Goal: Task Accomplishment & Management: Manage account settings

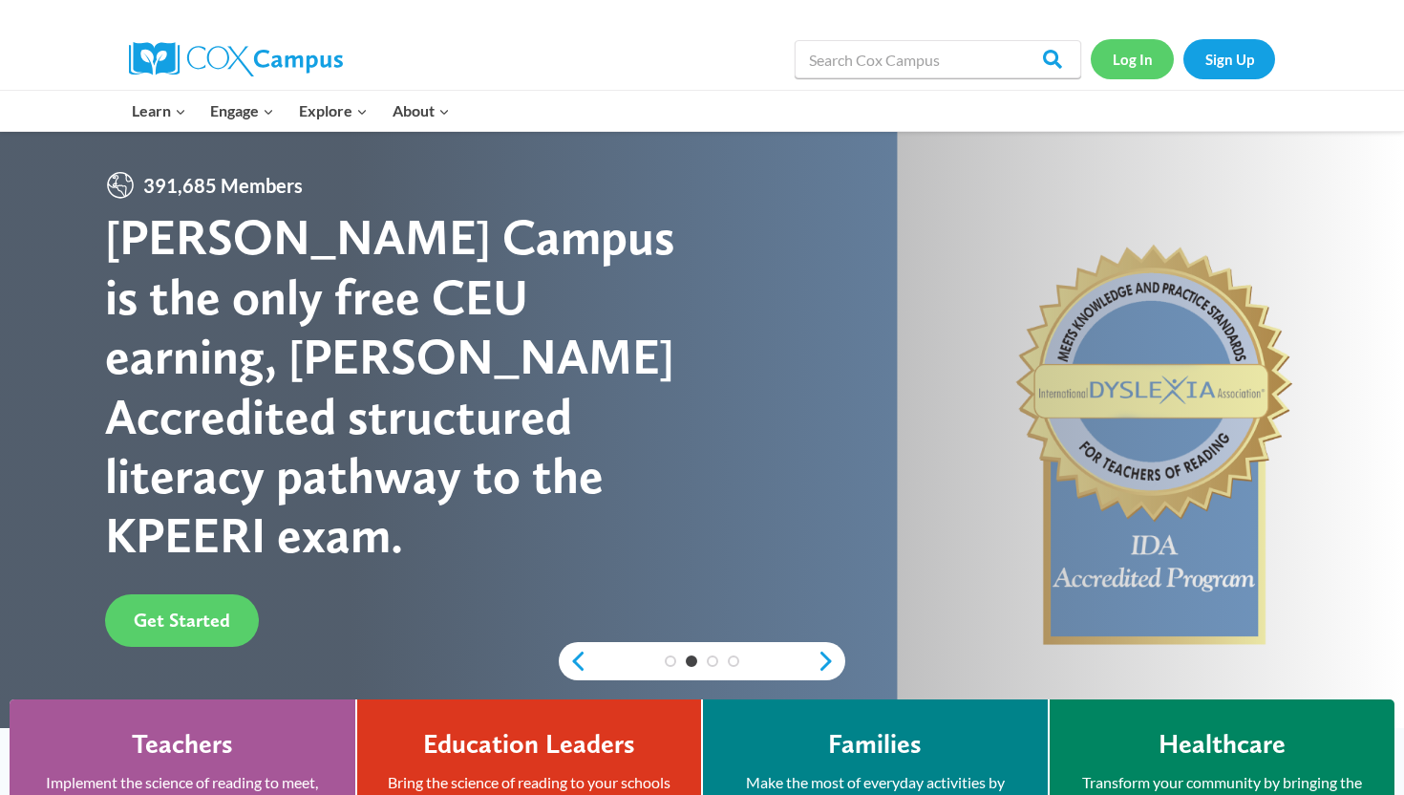
click at [1135, 62] on link "Log In" at bounding box center [1132, 58] width 83 height 39
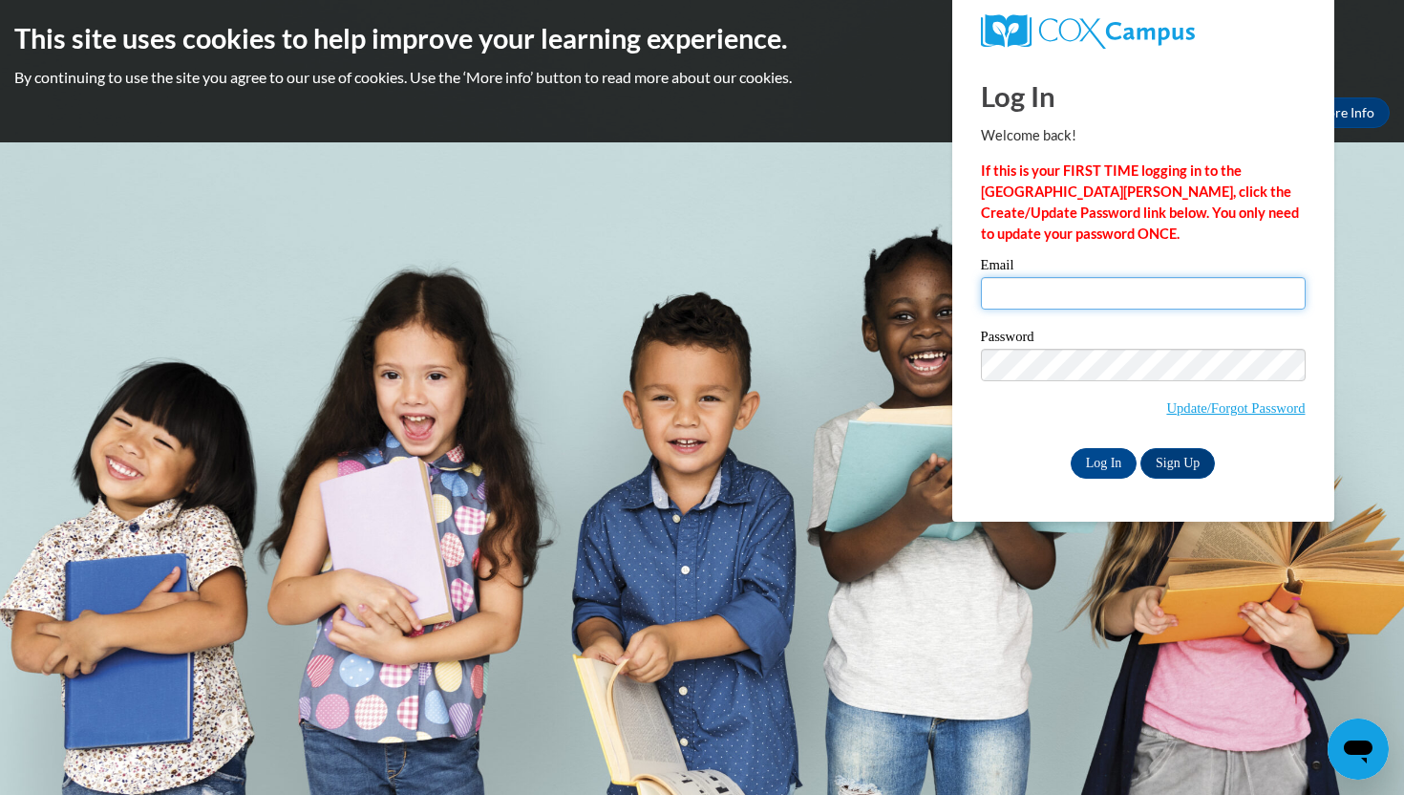
click at [1078, 301] on input "Email" at bounding box center [1143, 293] width 325 height 32
type input "gesapuppo@crimson.ua.edu"
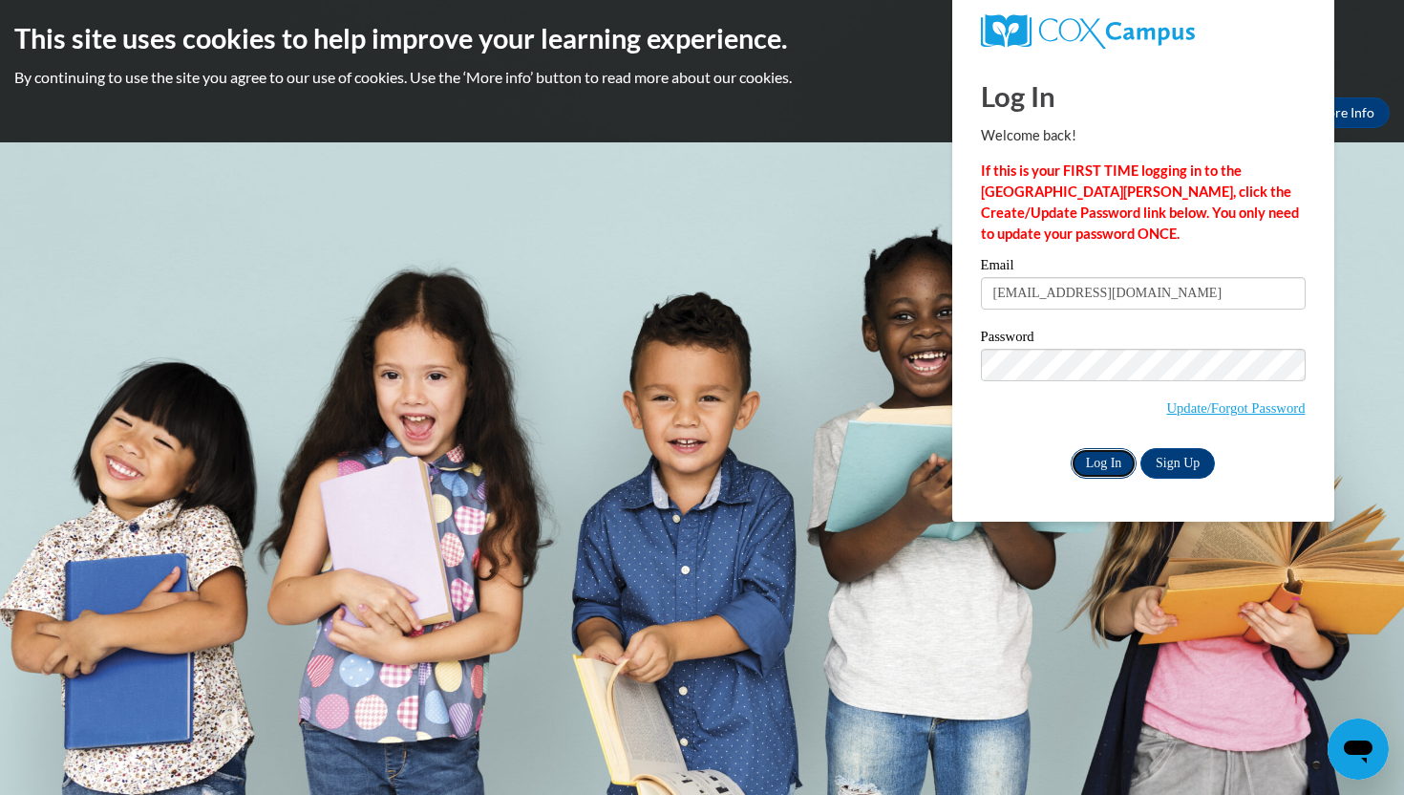
click at [1096, 472] on input "Log In" at bounding box center [1104, 463] width 67 height 31
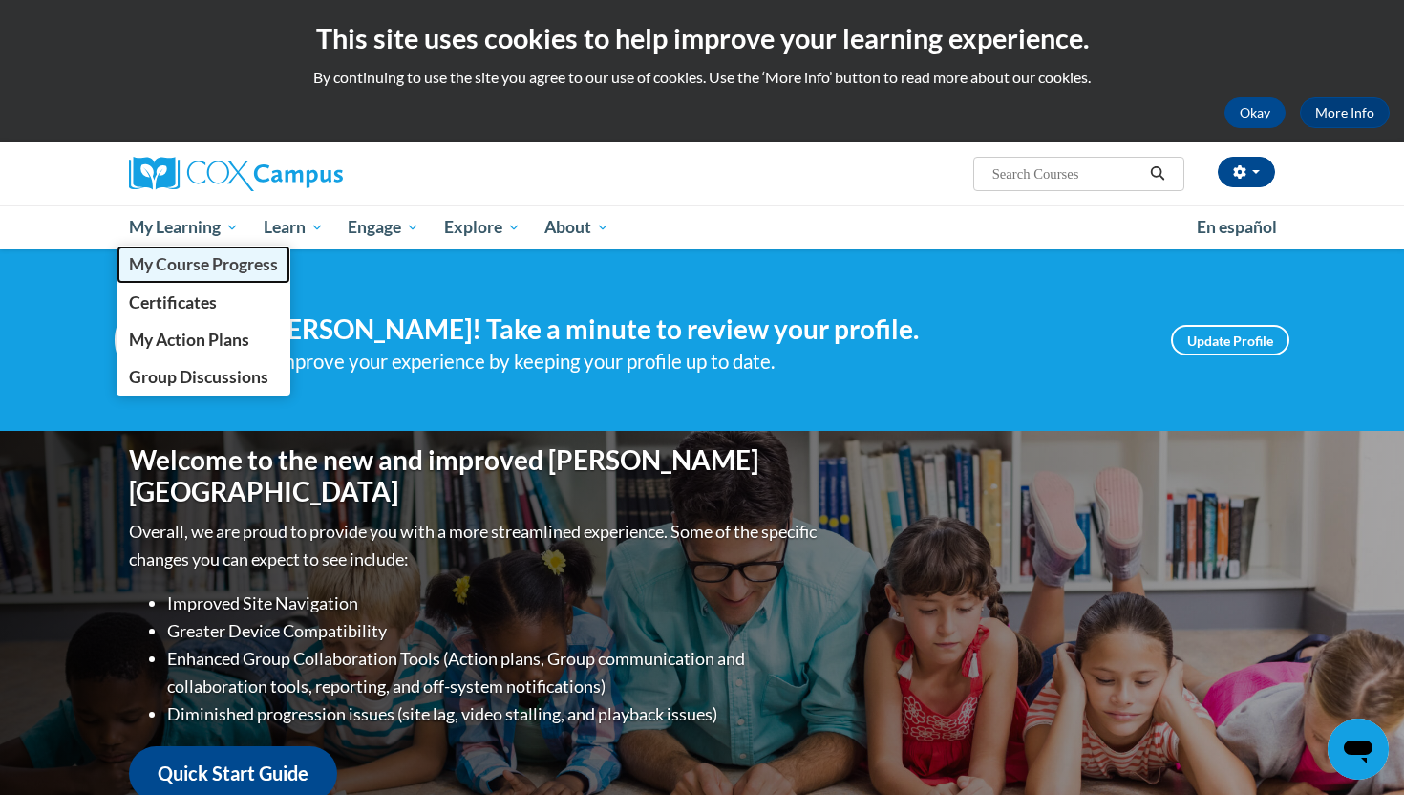
click at [225, 257] on span "My Course Progress" at bounding box center [203, 264] width 149 height 20
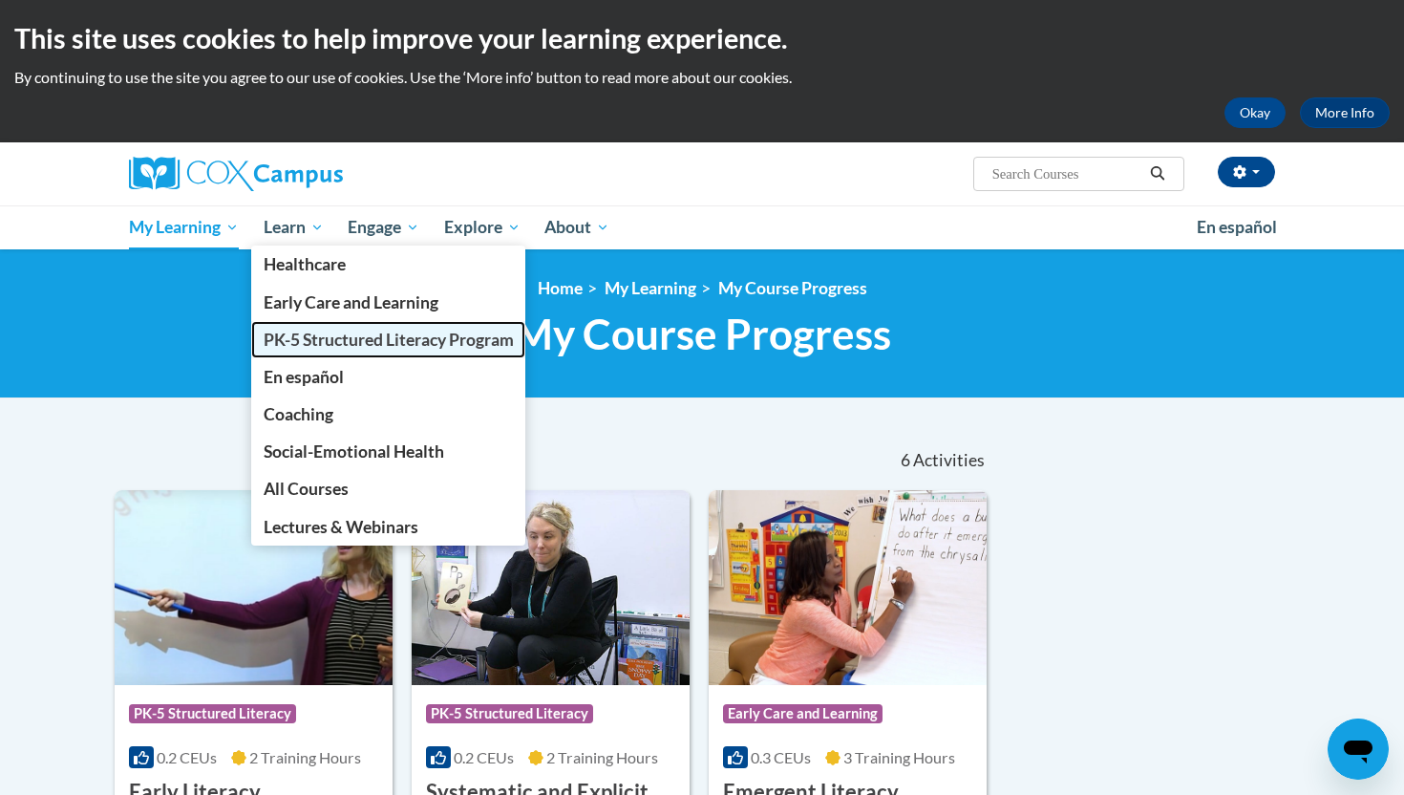
click at [324, 333] on span "PK-5 Structured Literacy Program" at bounding box center [389, 340] width 250 height 20
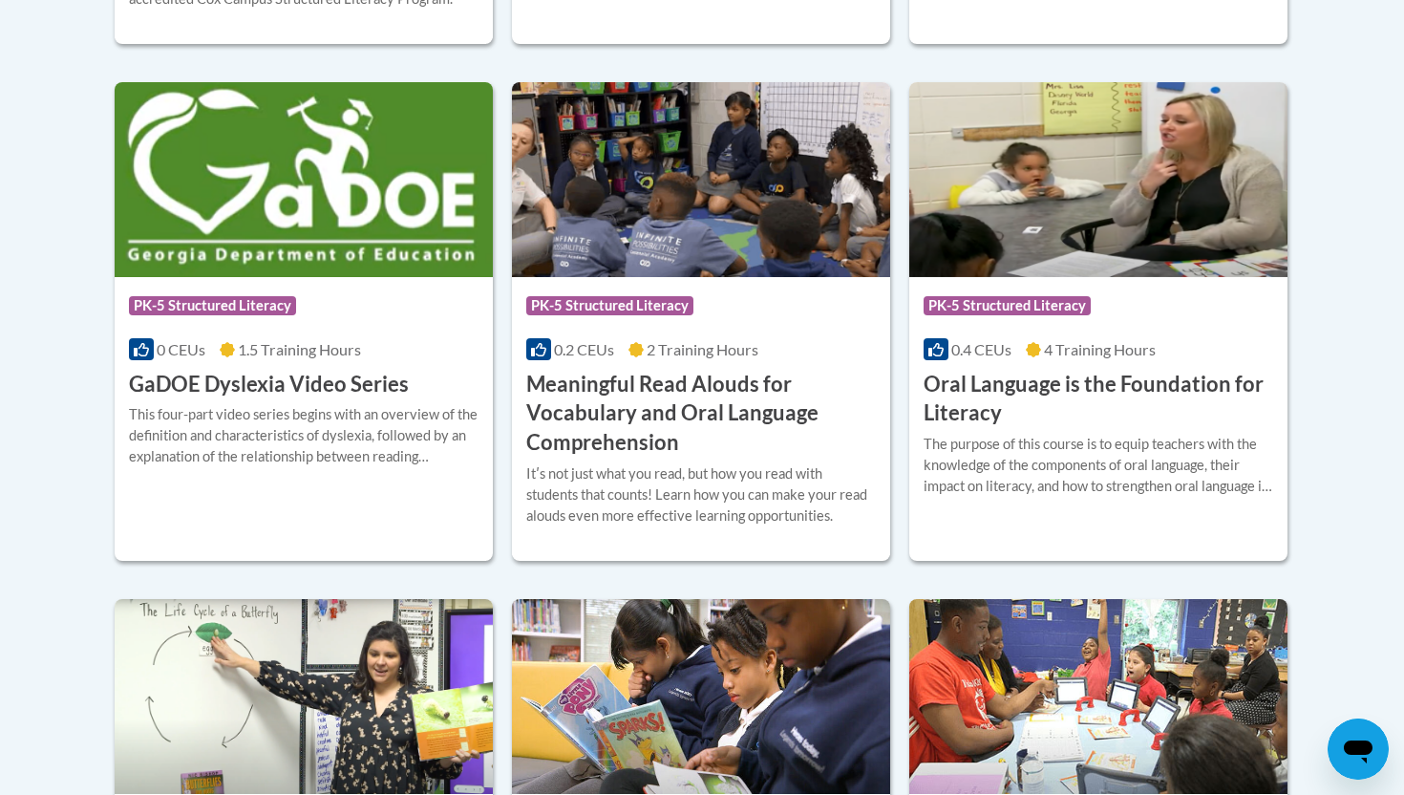
scroll to position [1258, 0]
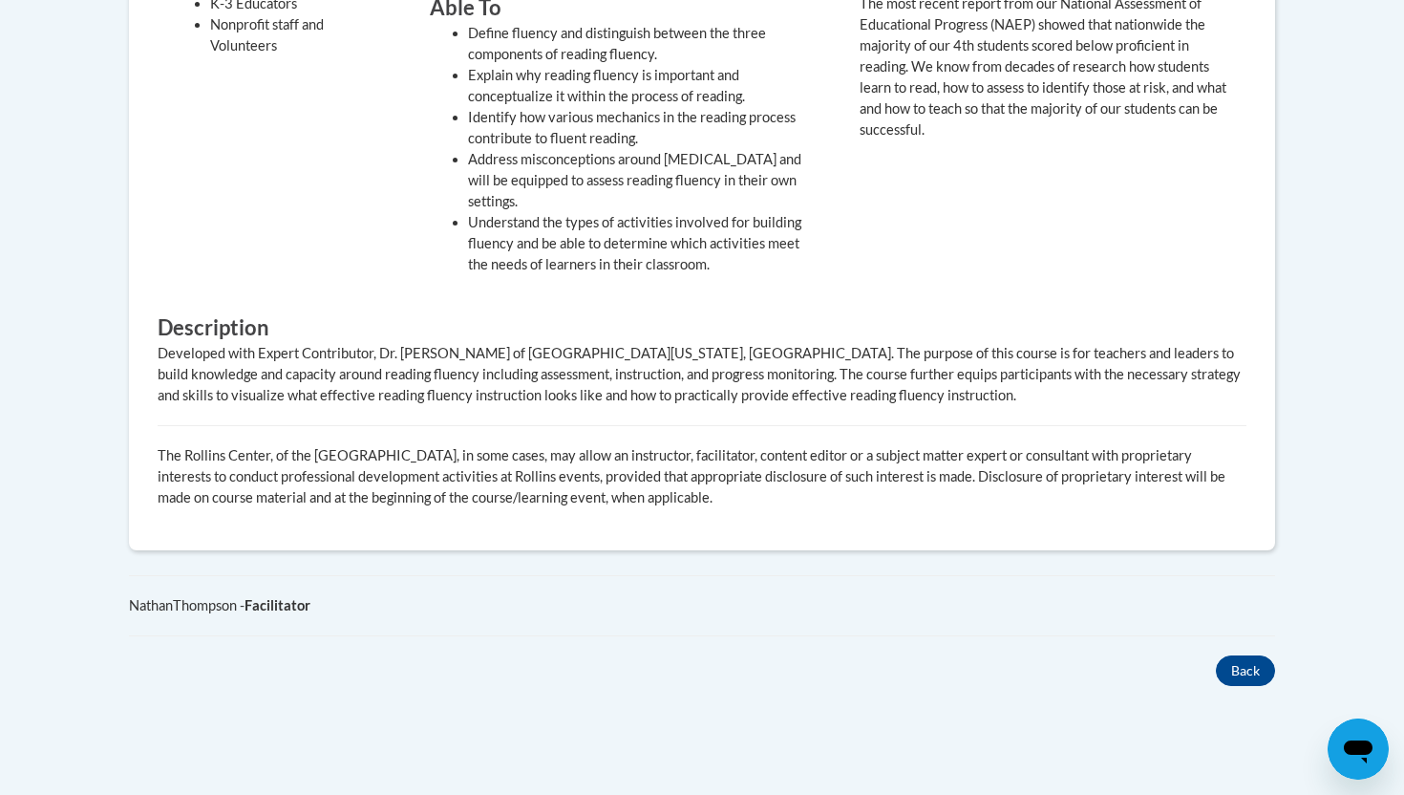
scroll to position [1231, 0]
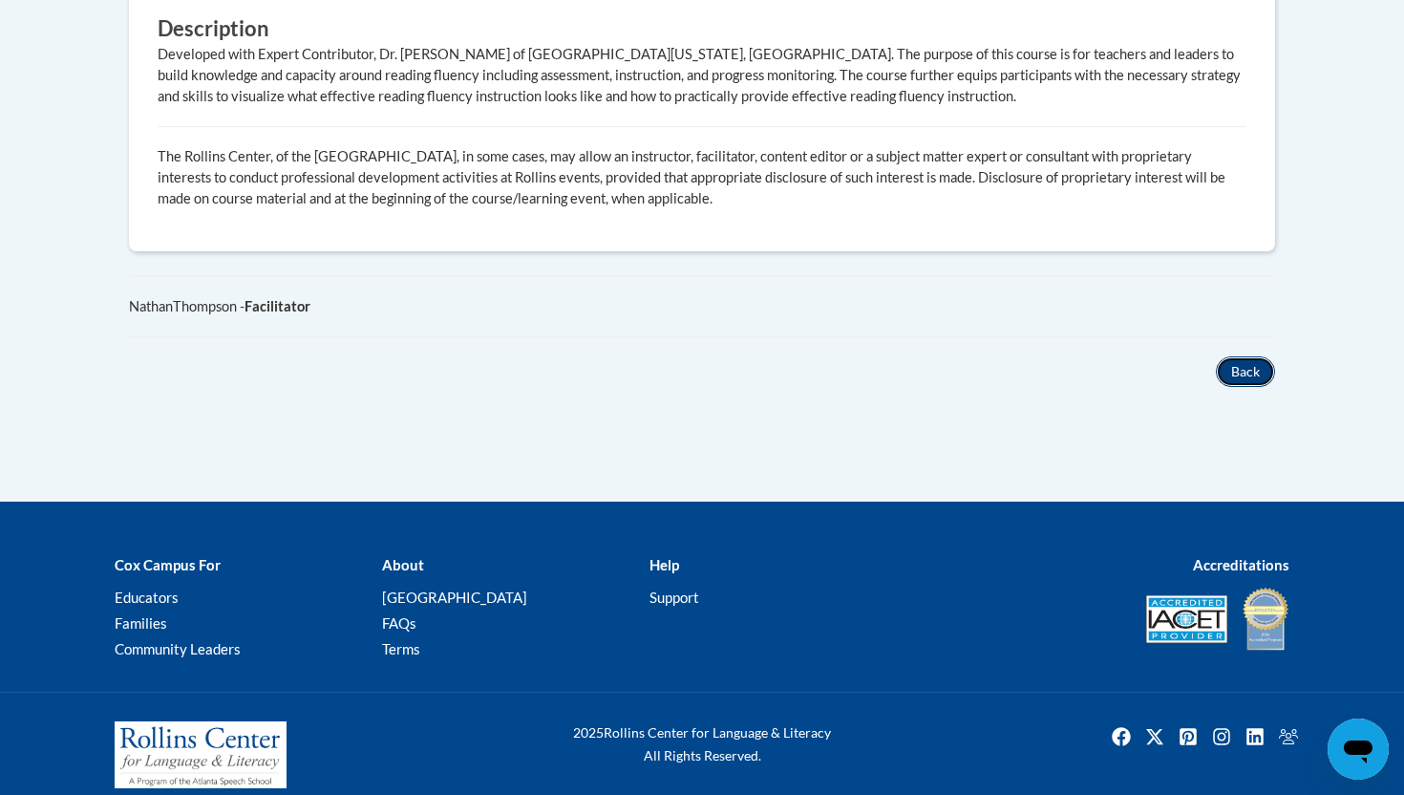
click at [1241, 356] on button "Back" at bounding box center [1245, 371] width 59 height 31
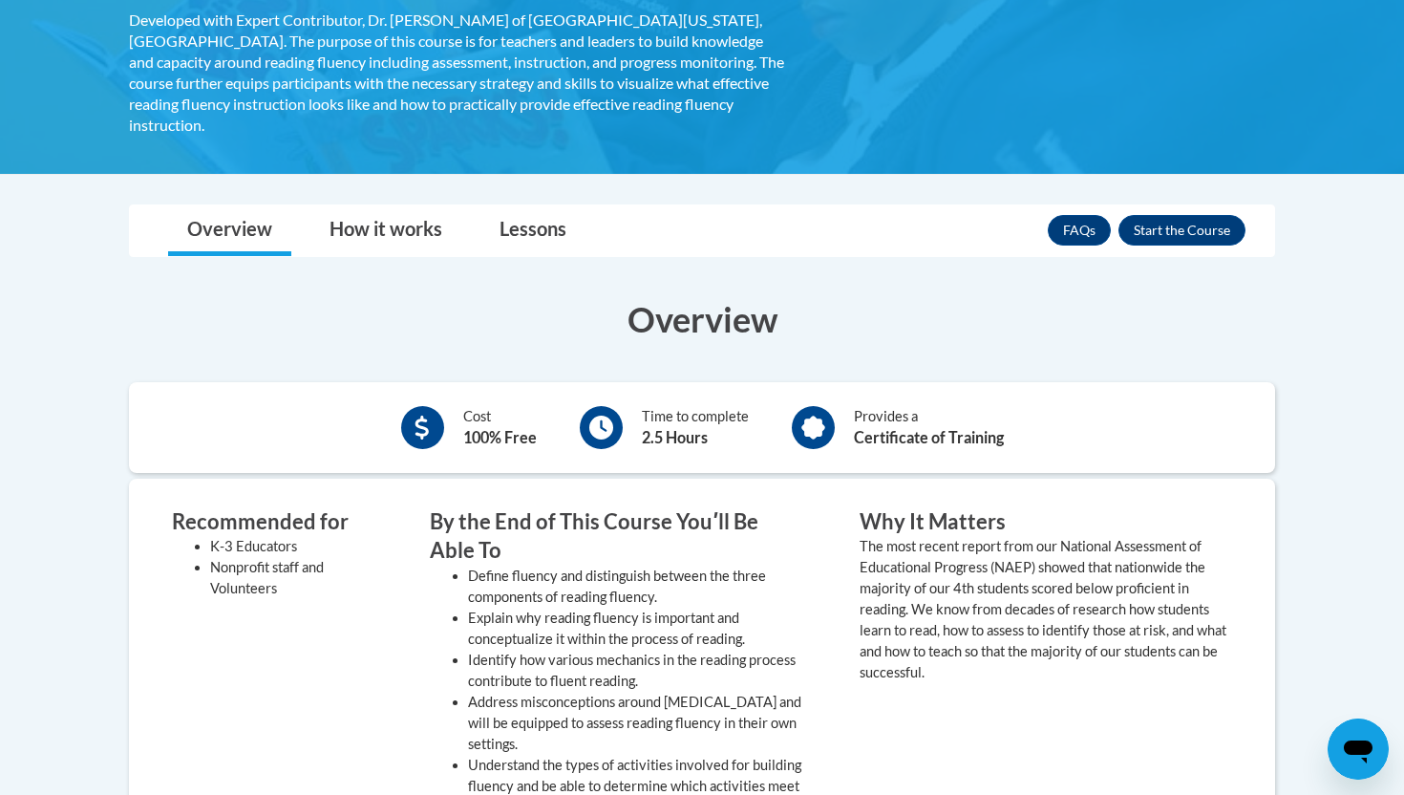
scroll to position [389, 0]
click at [1206, 216] on button "Enroll" at bounding box center [1182, 231] width 127 height 31
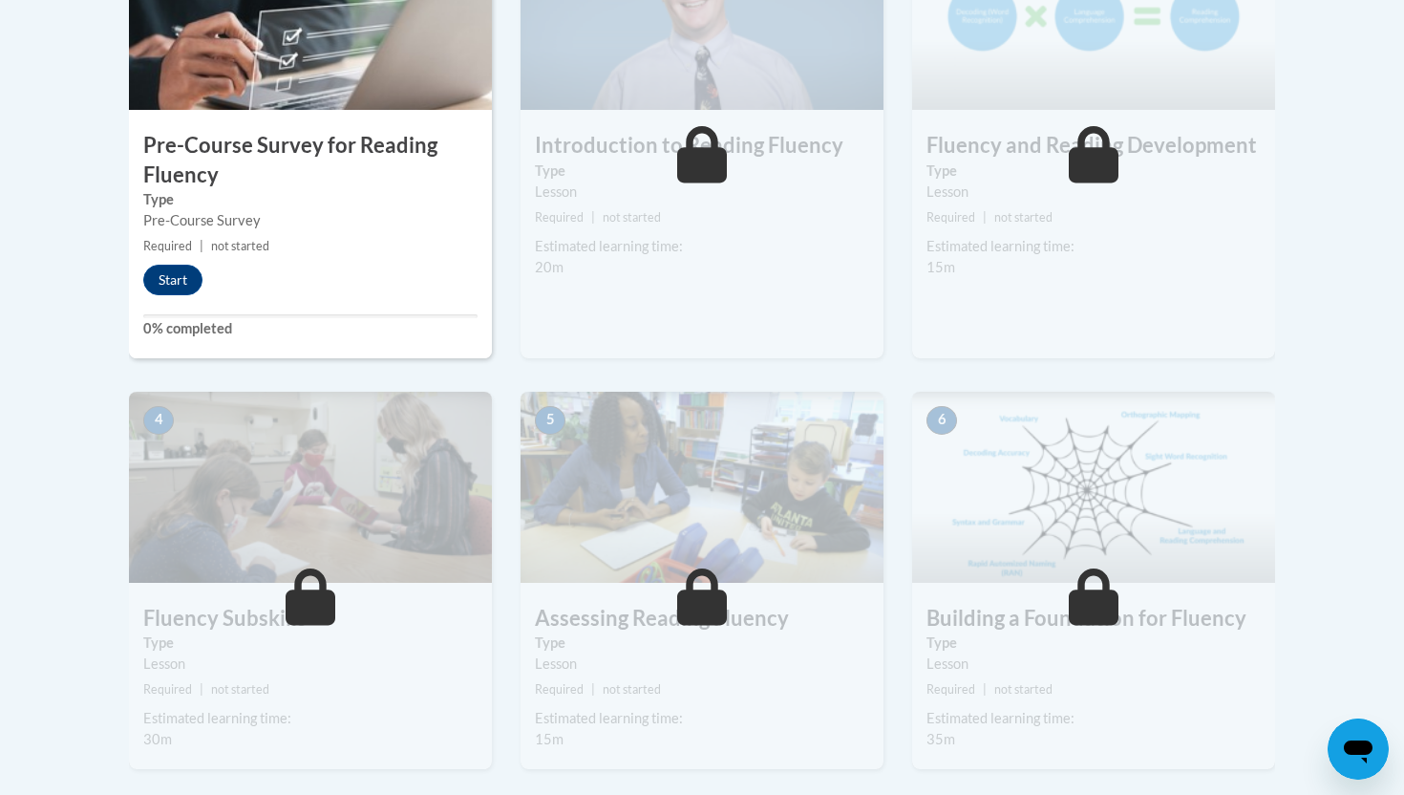
scroll to position [551, 0]
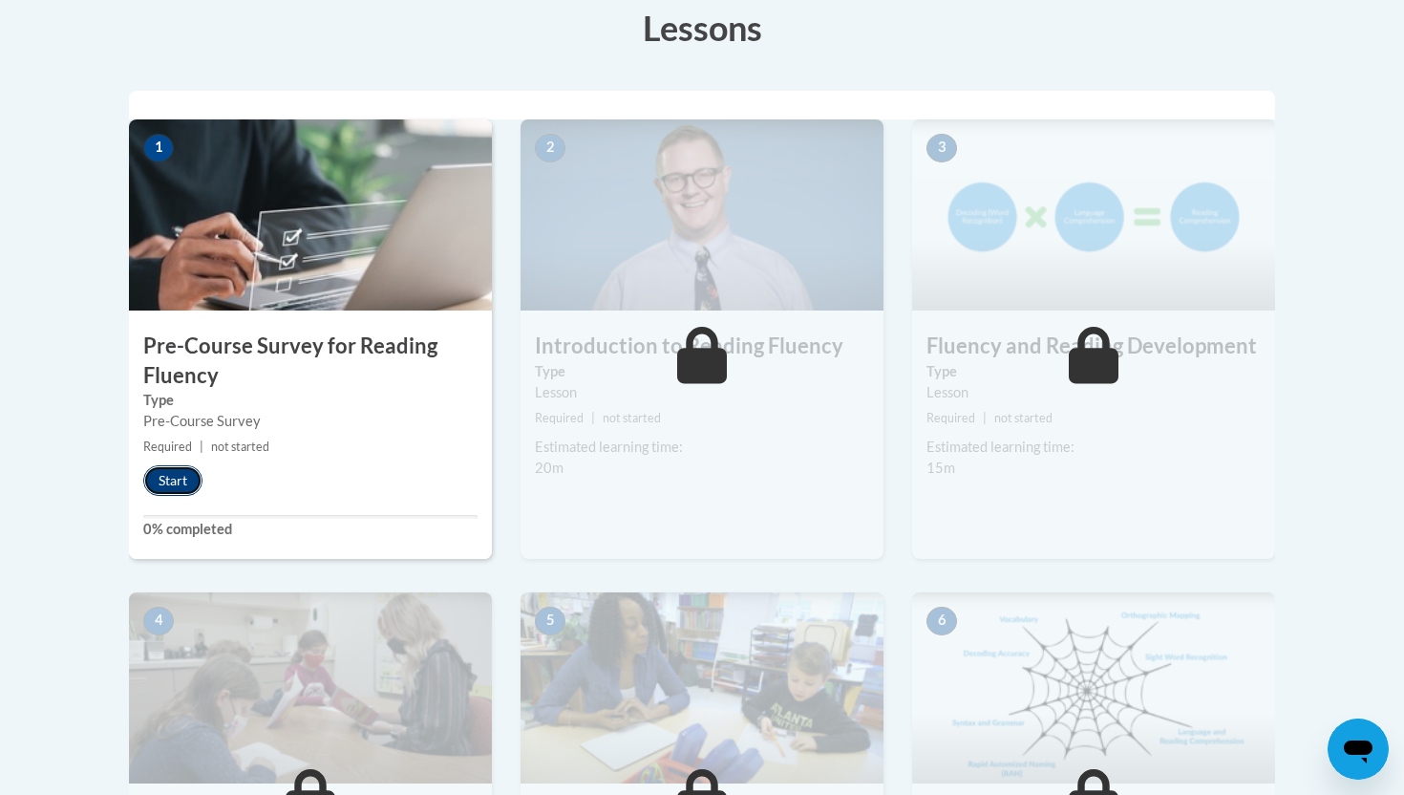
click at [149, 488] on button "Start" at bounding box center [172, 480] width 59 height 31
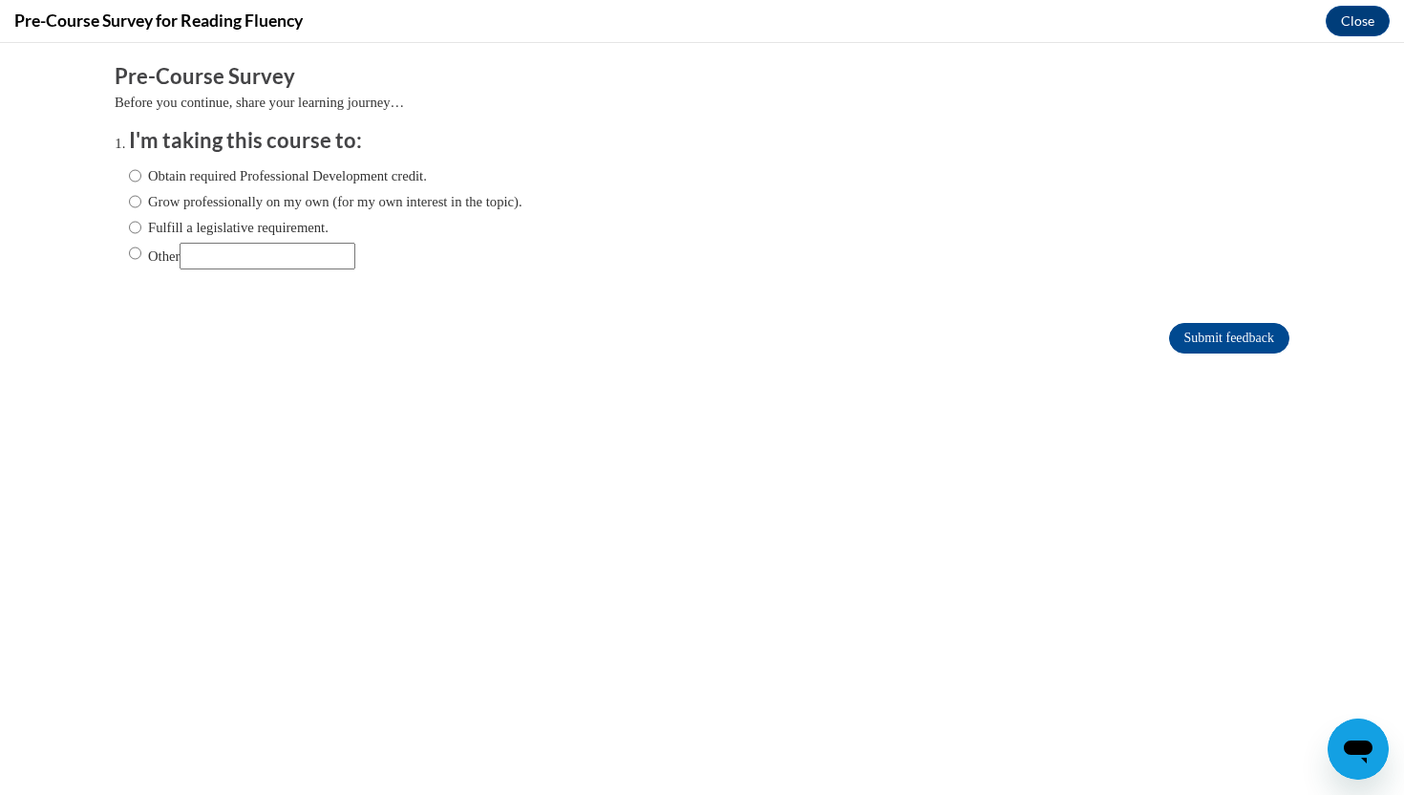
scroll to position [0, 0]
click at [1158, 333] on div "Submit feedback" at bounding box center [702, 338] width 1175 height 31
click at [1169, 333] on input "Submit feedback" at bounding box center [1229, 338] width 120 height 31
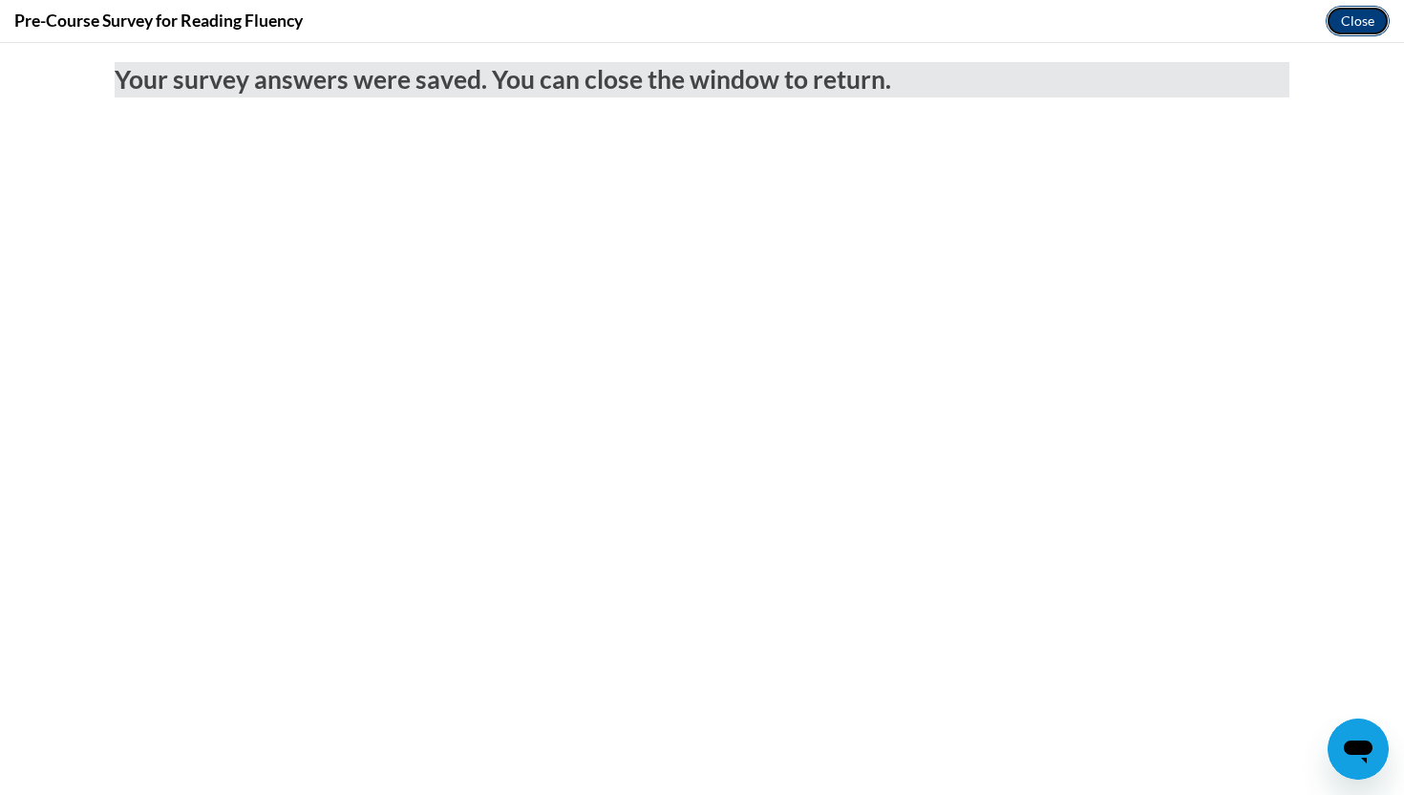
click at [1364, 12] on button "Close" at bounding box center [1358, 21] width 64 height 31
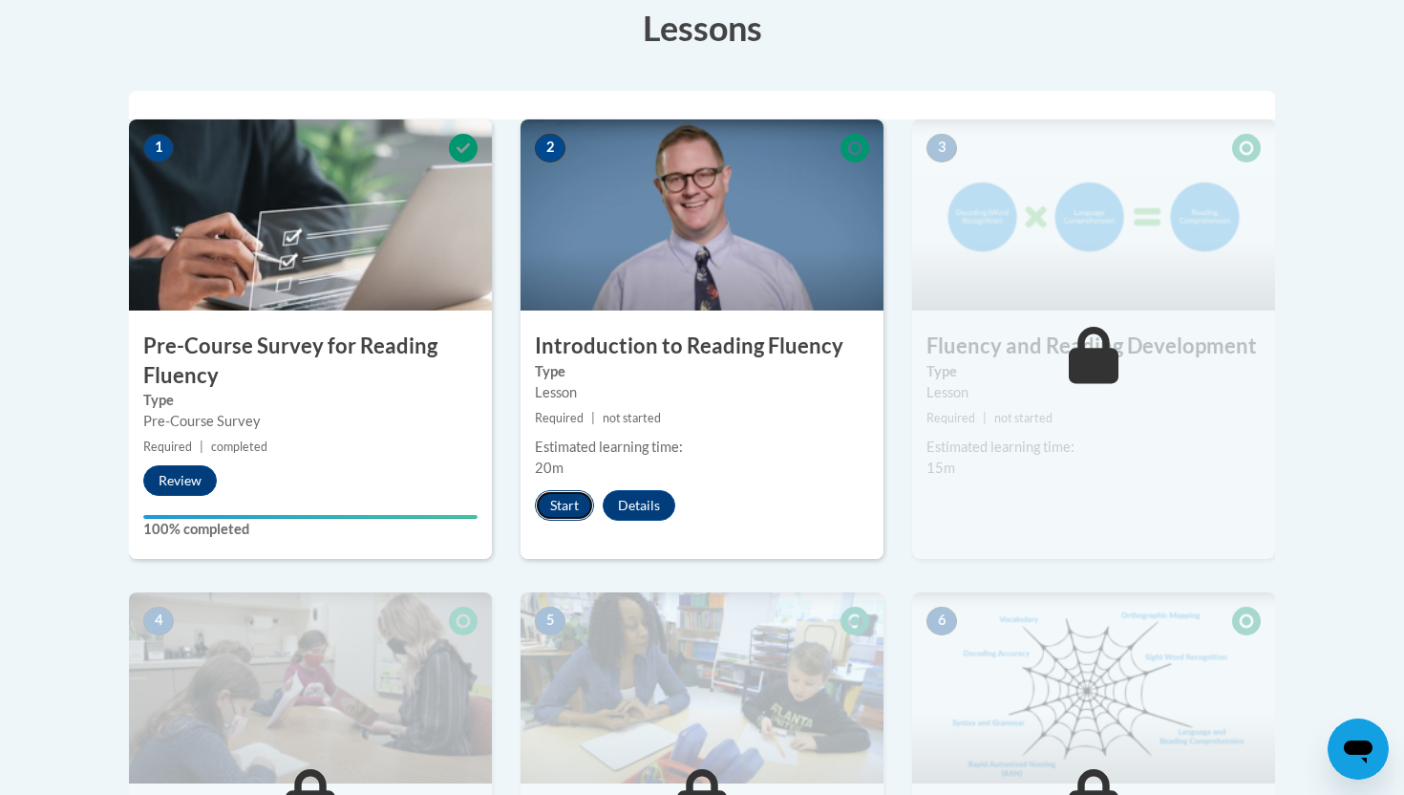
click at [561, 503] on button "Start" at bounding box center [564, 505] width 59 height 31
